Goal: Transaction & Acquisition: Purchase product/service

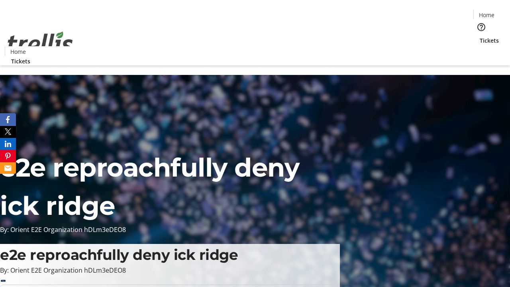
click at [480, 36] on span "Tickets" at bounding box center [489, 40] width 19 height 8
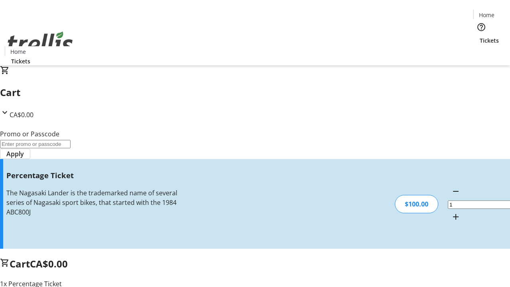
type input "FOO"
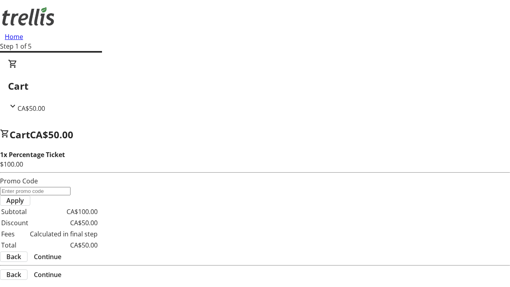
click at [61, 252] on span "Continue" at bounding box center [48, 257] width 28 height 10
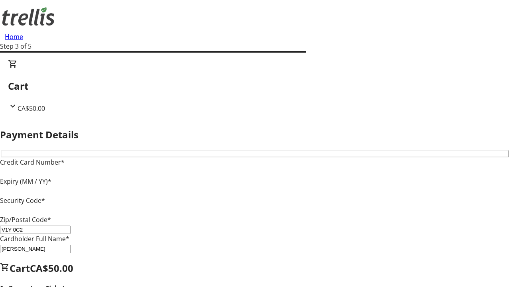
type input "V1Y 0C2"
